Goal: Information Seeking & Learning: Check status

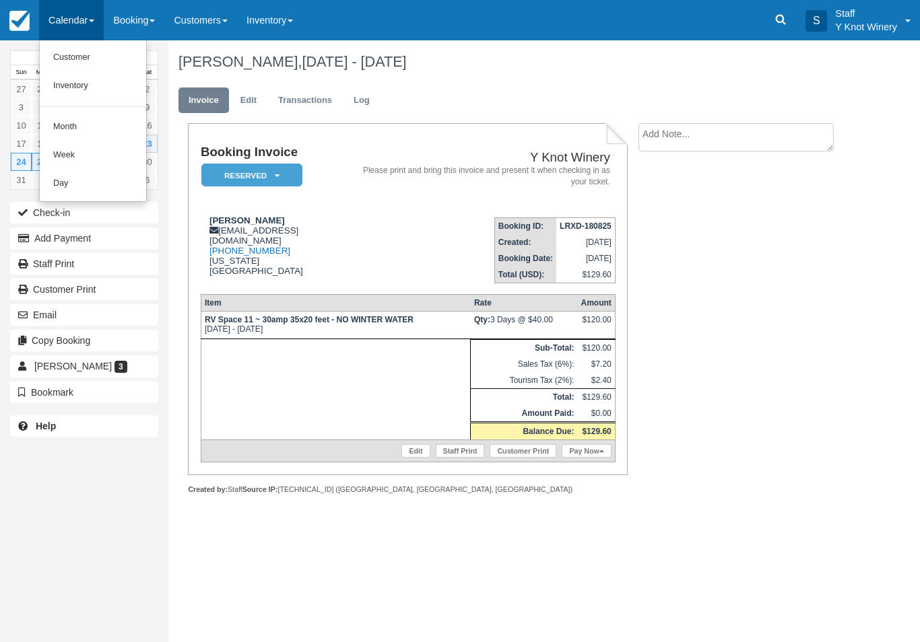
click at [90, 67] on link "Customer" at bounding box center [93, 58] width 106 height 28
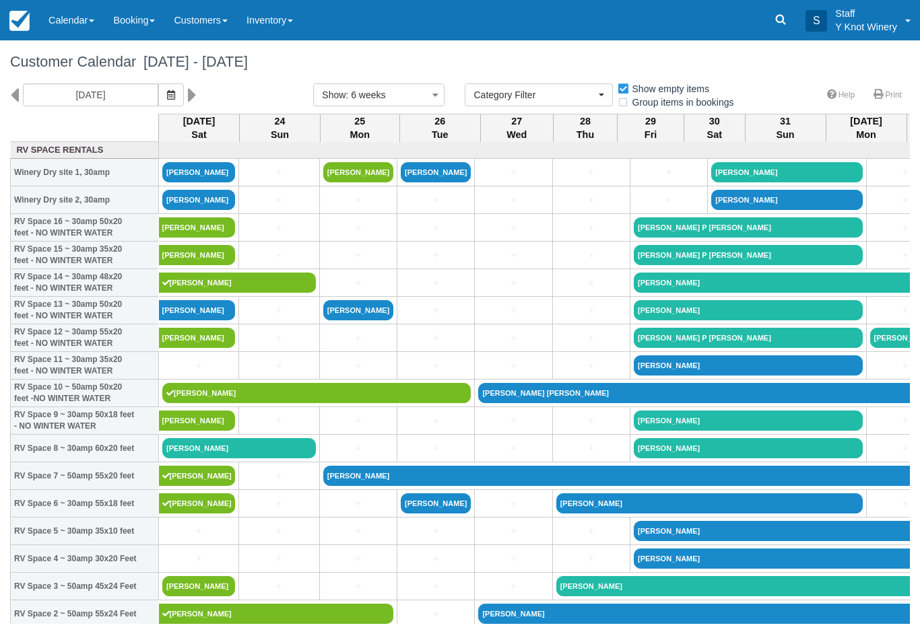
select select
click at [432, 182] on link "[PERSON_NAME]" at bounding box center [436, 172] width 70 height 20
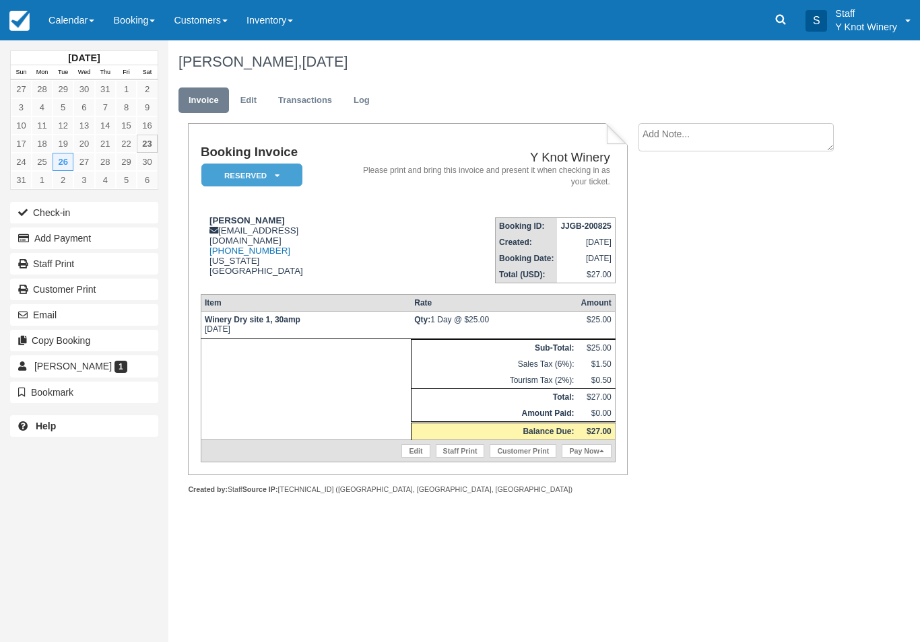
click at [244, 102] on link "Edit" at bounding box center [248, 101] width 36 height 26
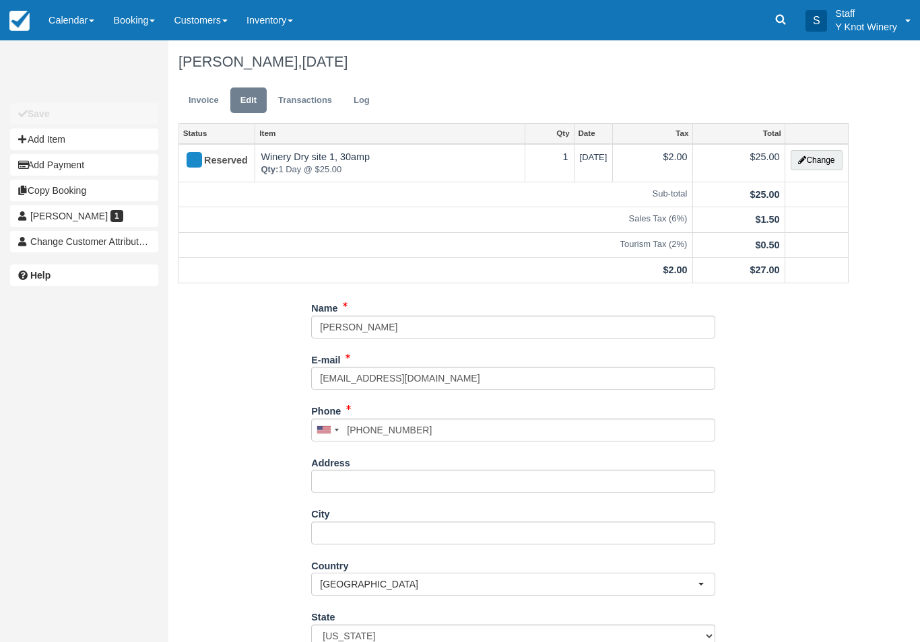
click at [303, 106] on link "Transactions" at bounding box center [305, 101] width 74 height 26
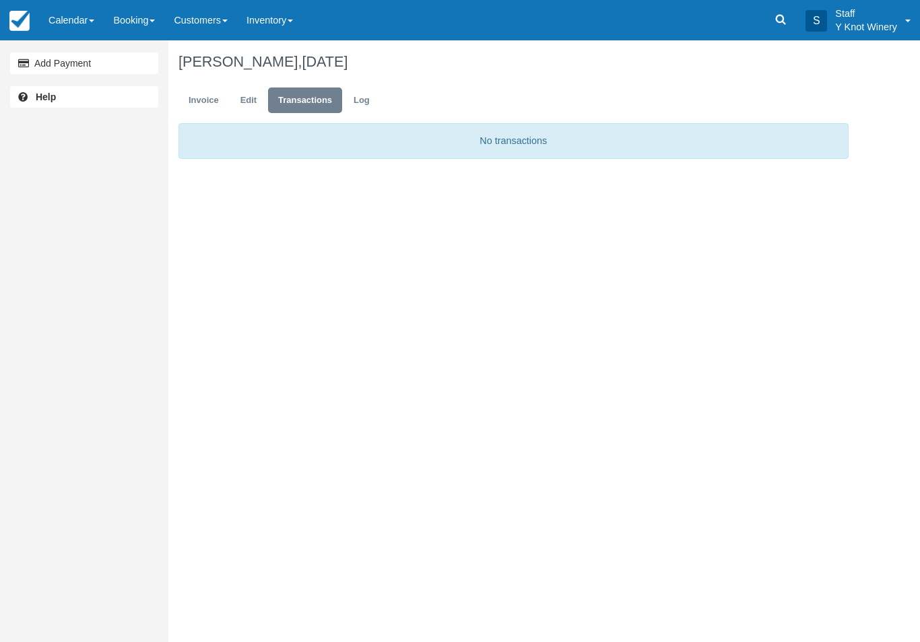
click at [248, 108] on link "Edit" at bounding box center [248, 101] width 36 height 26
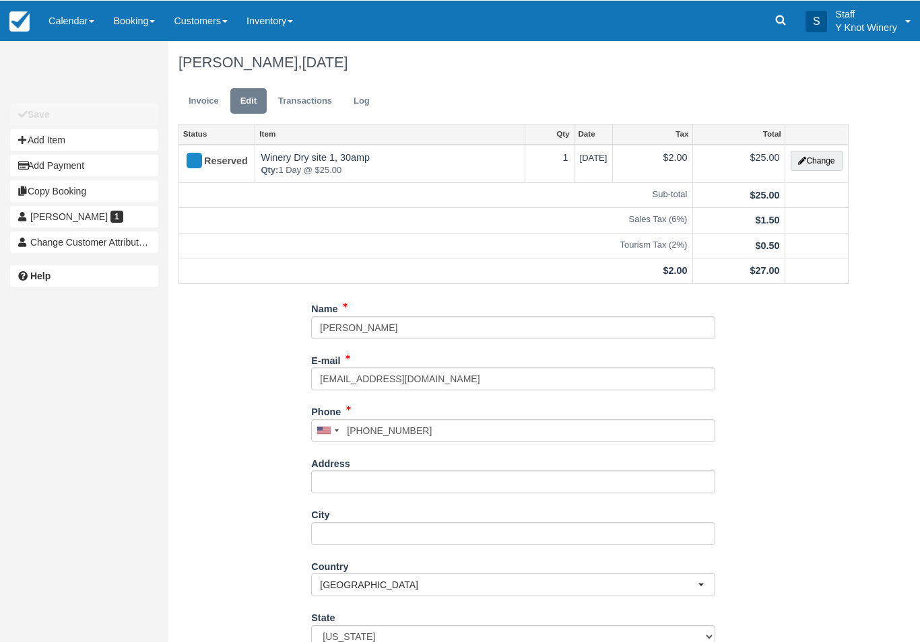
click at [84, 18] on link "Calendar" at bounding box center [71, 20] width 65 height 40
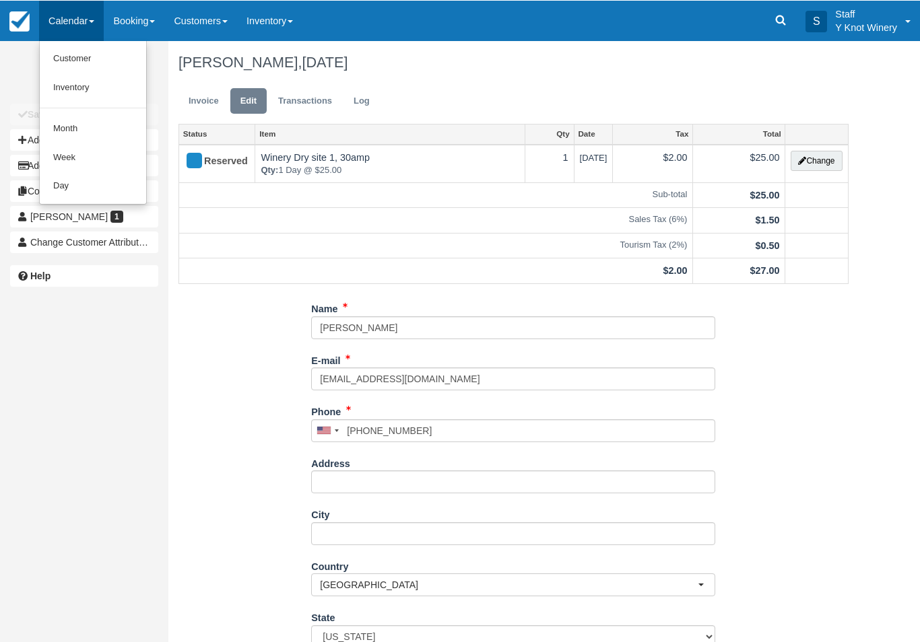
click at [77, 56] on link "Customer" at bounding box center [93, 58] width 106 height 29
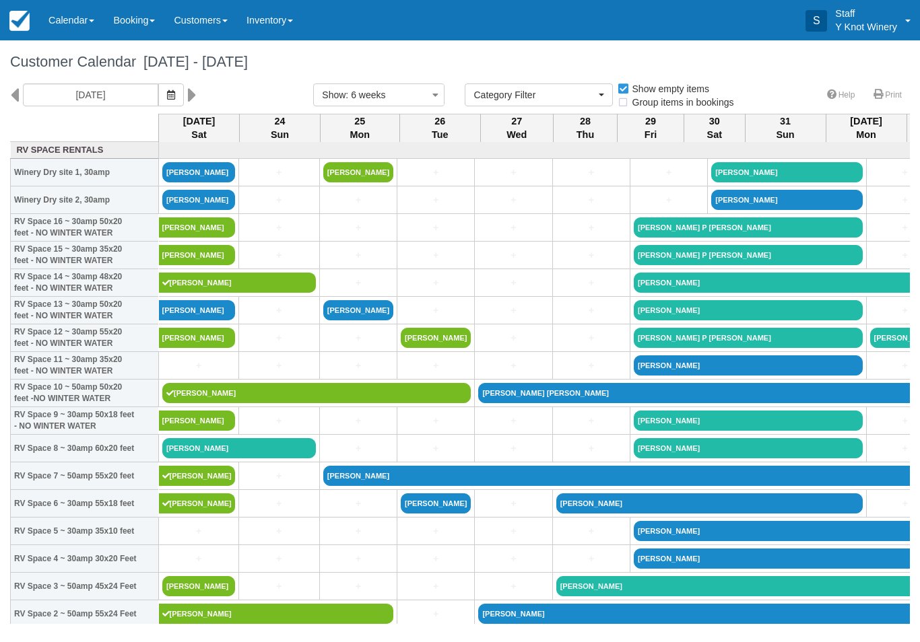
select select
click at [201, 403] on link "RON TRAYNOR" at bounding box center [316, 393] width 308 height 20
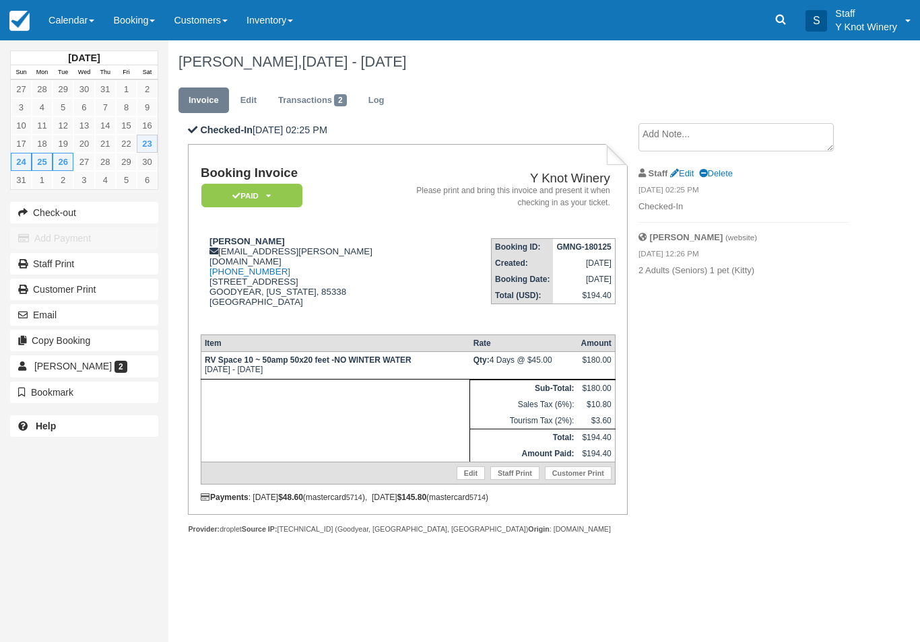
click at [75, 9] on link "Calendar" at bounding box center [71, 20] width 65 height 40
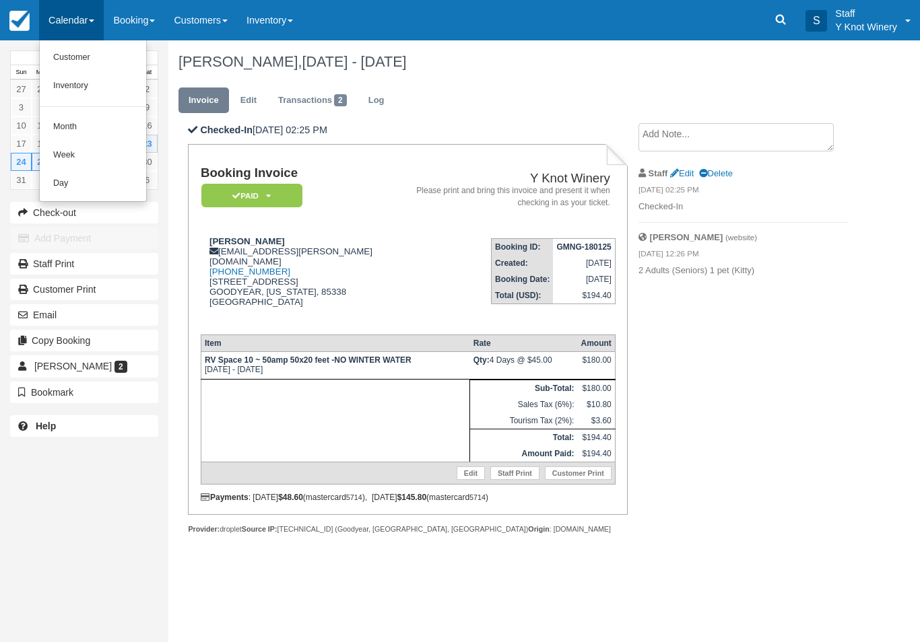
click at [96, 60] on link "Customer" at bounding box center [93, 58] width 106 height 28
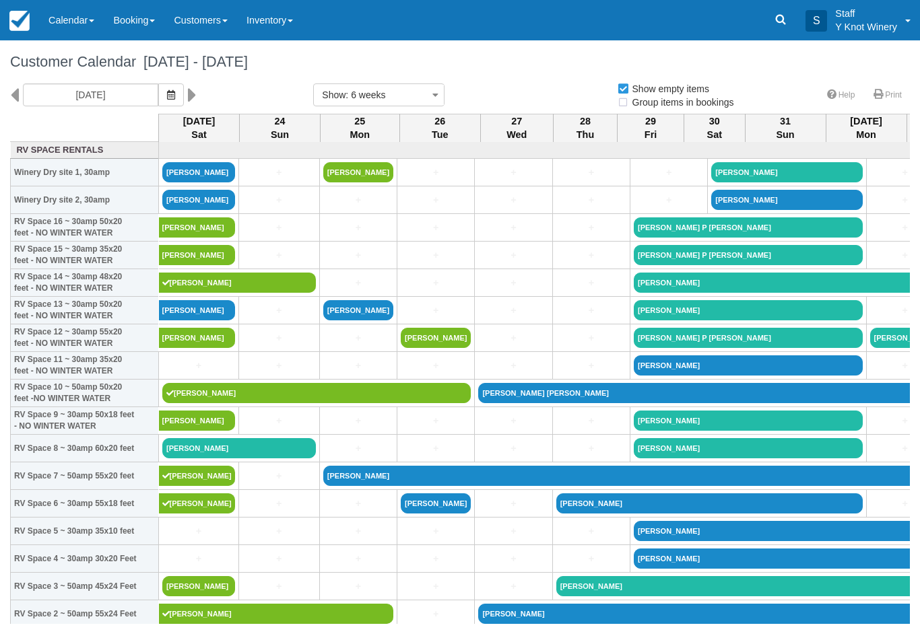
select select
click at [158, 93] on button "button" at bounding box center [171, 95] width 26 height 23
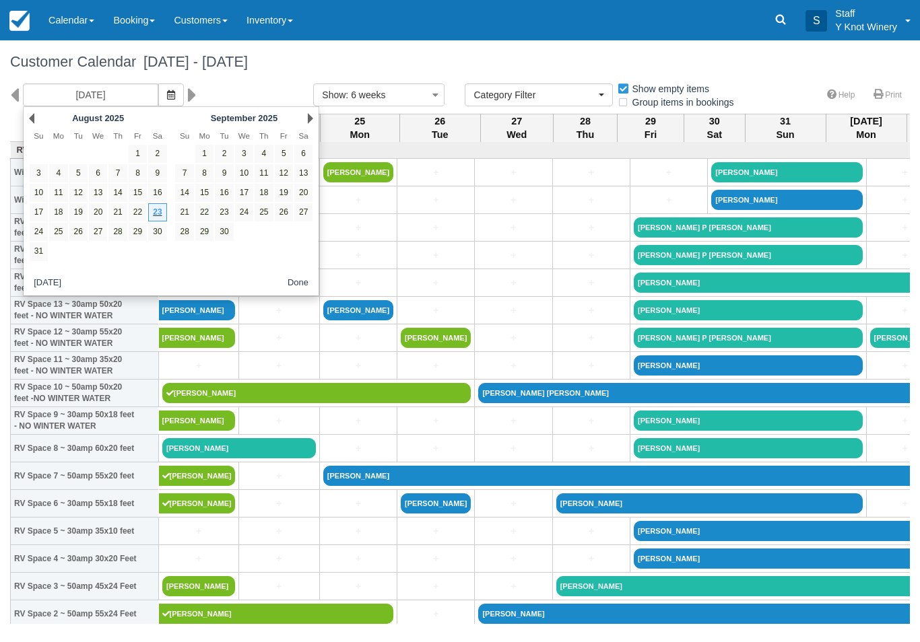
click at [141, 213] on link "22" at bounding box center [138, 212] width 18 height 18
type input "08/22/25"
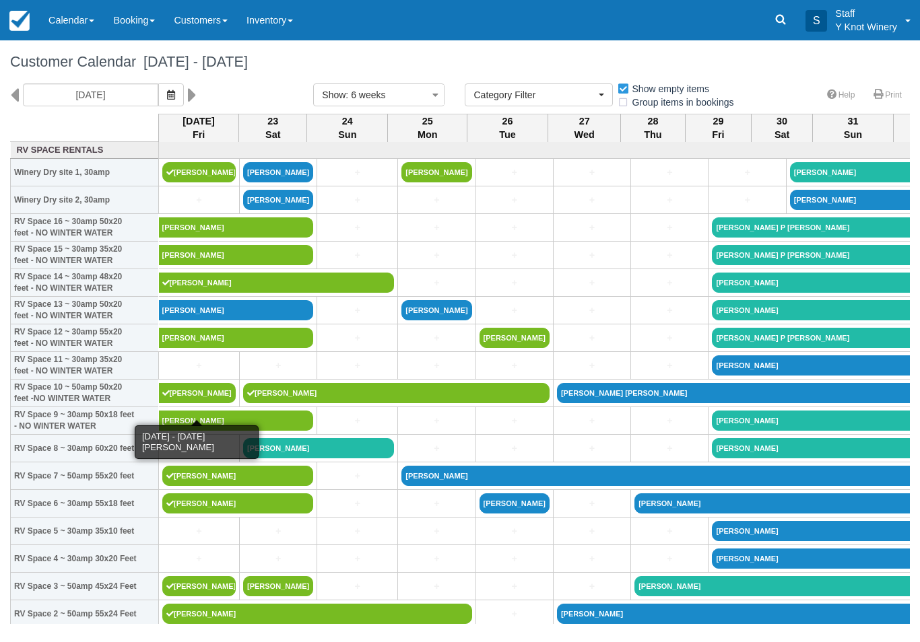
click at [218, 403] on link "[PERSON_NAME]" at bounding box center [197, 393] width 77 height 20
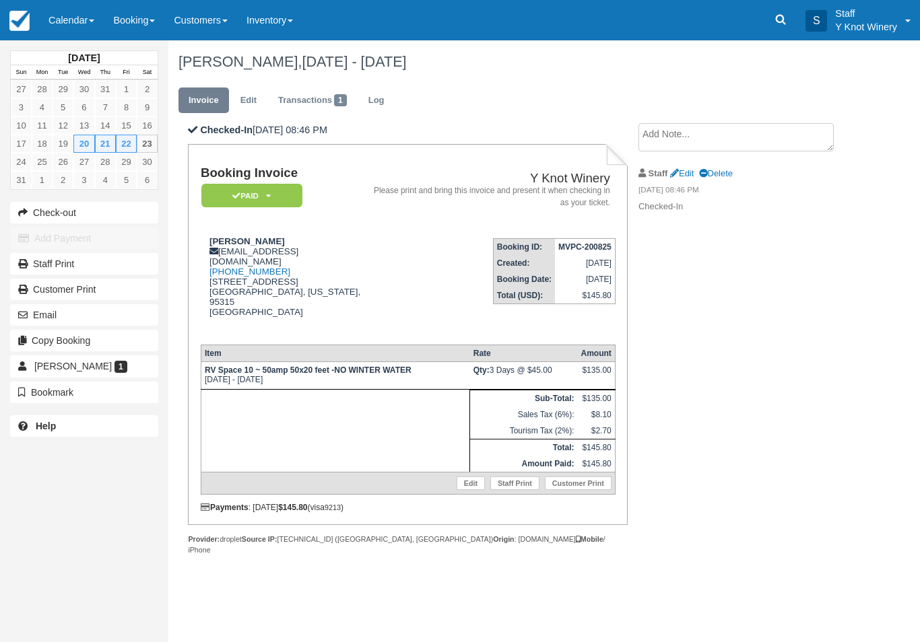
click at [69, 20] on link "Calendar" at bounding box center [71, 20] width 65 height 40
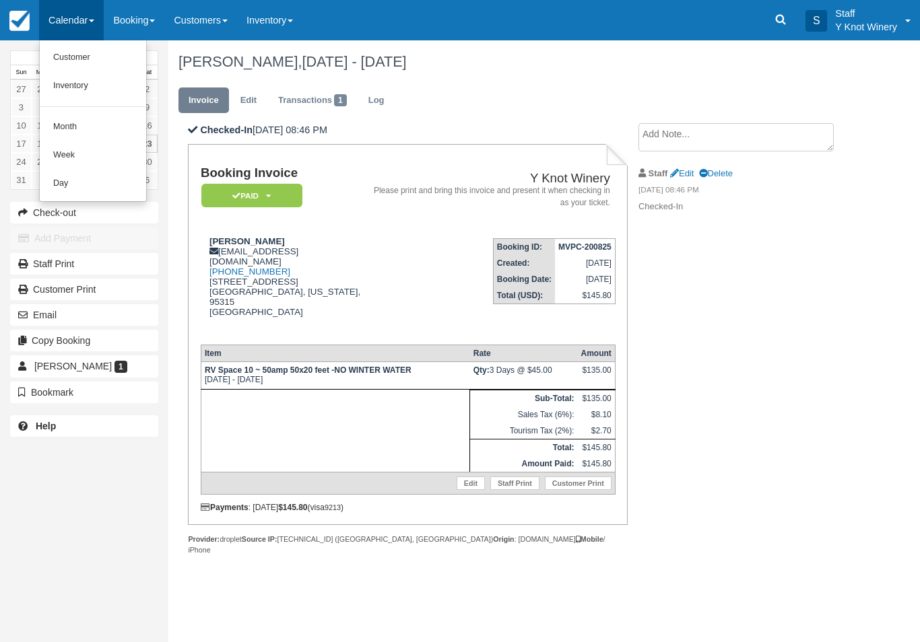
click at [77, 65] on link "Customer" at bounding box center [93, 58] width 106 height 28
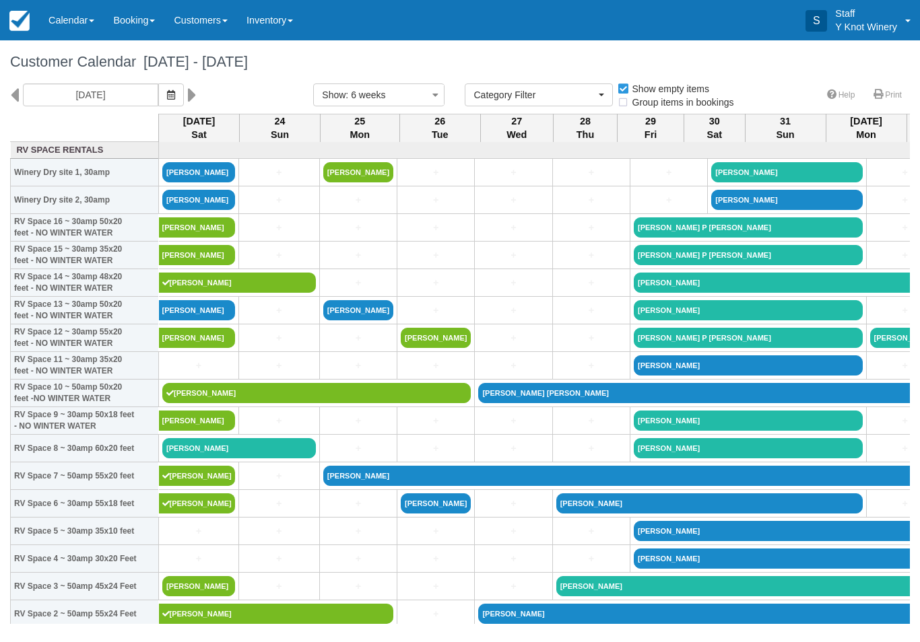
select select
click at [207, 595] on link "[PERSON_NAME]" at bounding box center [198, 586] width 73 height 20
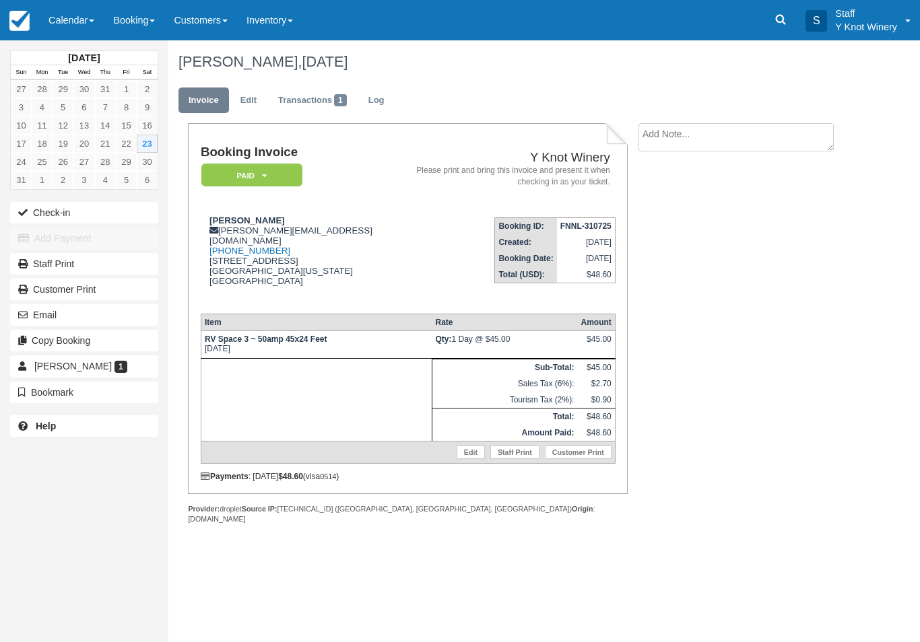
click at [85, 15] on link "Calendar" at bounding box center [71, 20] width 65 height 40
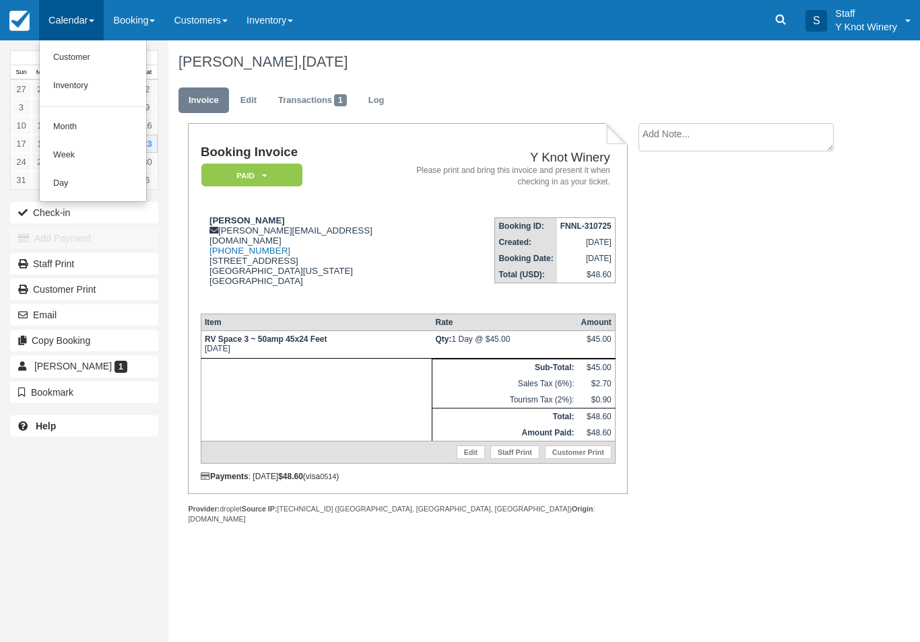
click at [84, 62] on link "Customer" at bounding box center [93, 58] width 106 height 28
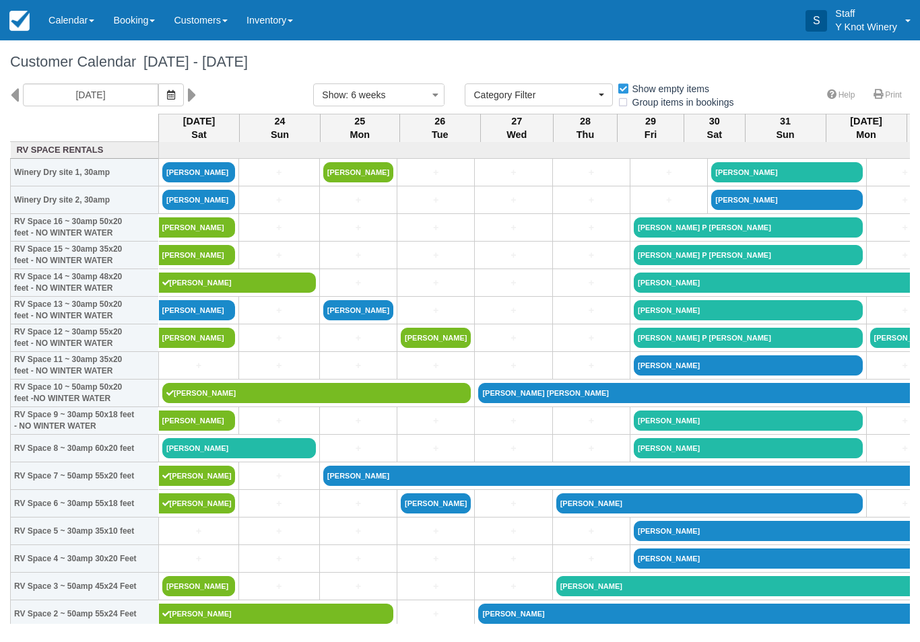
select select
click at [167, 93] on icon "button" at bounding box center [171, 94] width 8 height 9
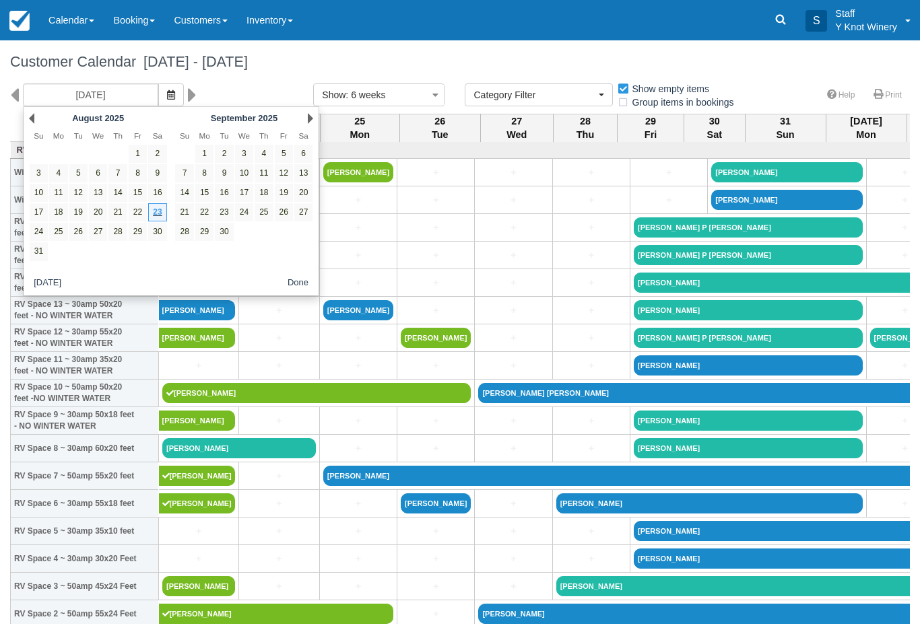
click at [143, 209] on link "22" at bounding box center [138, 212] width 18 height 18
type input "[DATE]"
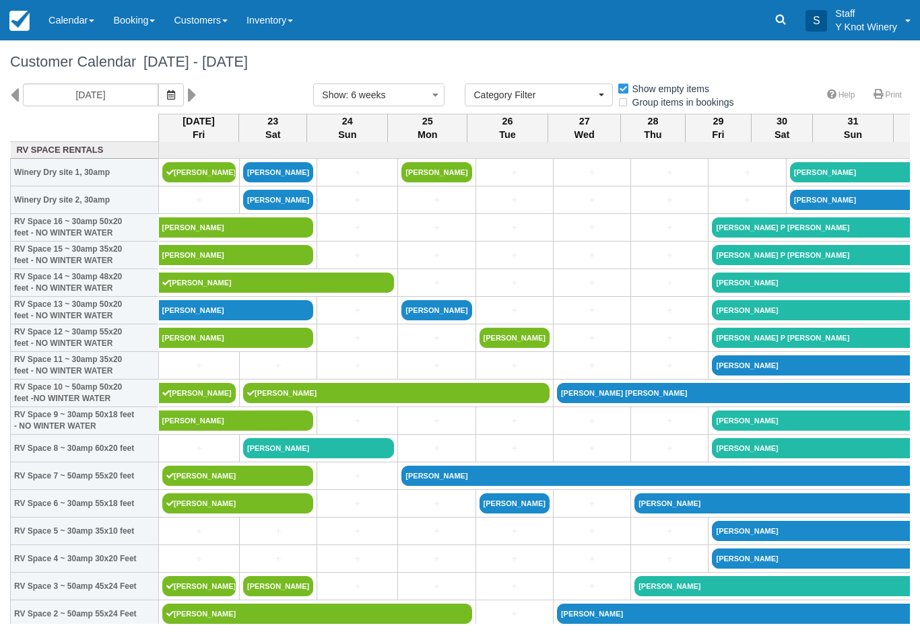
click at [198, 403] on link "[PERSON_NAME]" at bounding box center [197, 393] width 77 height 20
